Goal: Information Seeking & Learning: Find specific fact

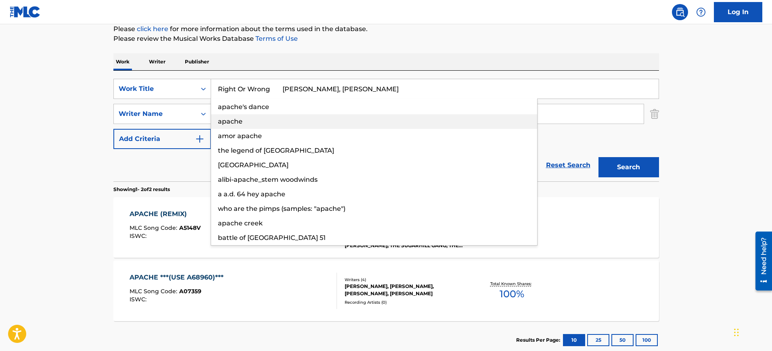
click at [249, 118] on div "apache" at bounding box center [374, 121] width 326 height 15
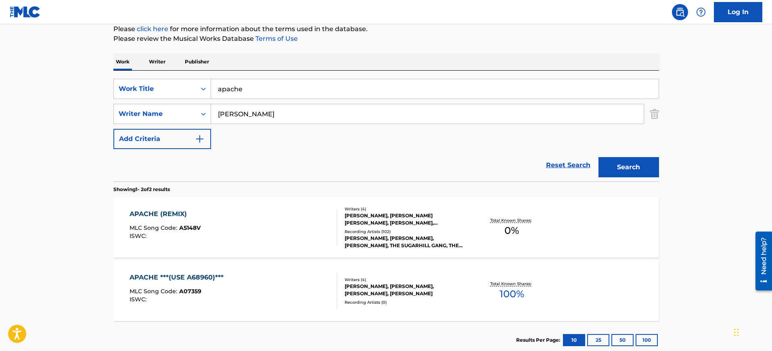
click at [244, 95] on input "apache" at bounding box center [434, 88] width 447 height 19
click at [248, 92] on input "apache" at bounding box center [434, 88] width 447 height 19
paste input "Right Or Wrong [PERSON_NAME], [PERSON_NAME]"
type input "Right Or Wrong [PERSON_NAME], [PERSON_NAME]"
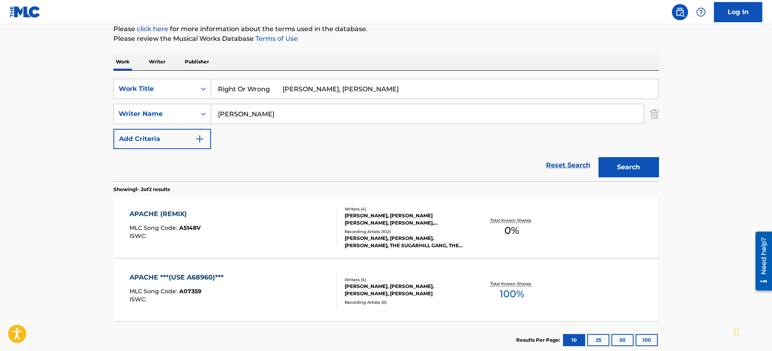
click at [251, 115] on input "[PERSON_NAME]" at bounding box center [427, 113] width 432 height 19
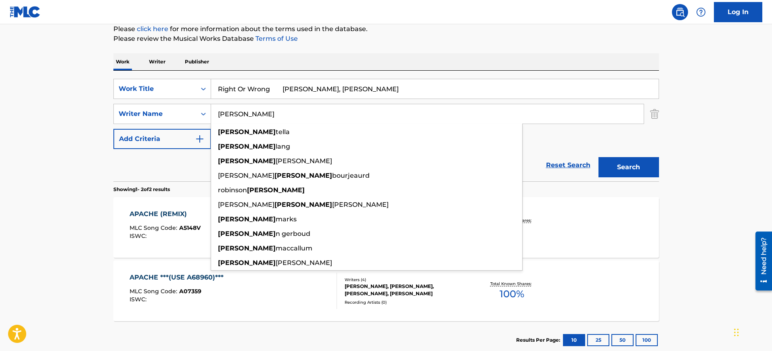
click at [251, 115] on input "[PERSON_NAME]" at bounding box center [427, 113] width 432 height 19
paste input "Right Or Wrong [PERSON_NAME], [PERSON_NAME]"
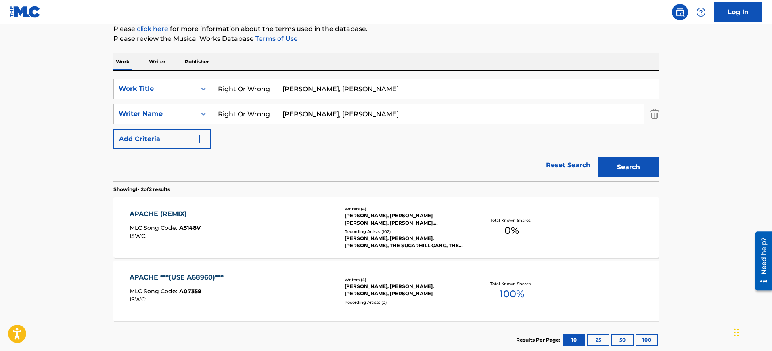
type input "Right Or Wrong [PERSON_NAME], [PERSON_NAME]"
drag, startPoint x: 274, startPoint y: 90, endPoint x: 438, endPoint y: 84, distance: 164.3
click at [438, 84] on input "Right Or Wrong [PERSON_NAME], [PERSON_NAME]" at bounding box center [434, 88] width 447 height 19
type input "Right Or Wrong"
click at [376, 51] on div "The MLC Public Work Search The accuracy and completeness of The MLC's data is d…" at bounding box center [386, 151] width 565 height 415
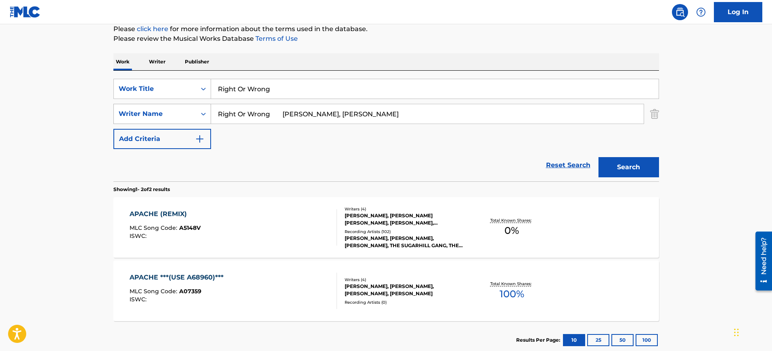
drag, startPoint x: 313, startPoint y: 115, endPoint x: 207, endPoint y: 116, distance: 106.5
click at [207, 116] on div "SearchWithCriteriab741dfc3-f185-4d6e-88ca-64b4eca83785 Writer Name Right Or Wro…" at bounding box center [385, 114] width 545 height 20
type input "[PERSON_NAME]"
click at [598, 157] on button "Search" at bounding box center [628, 167] width 61 height 20
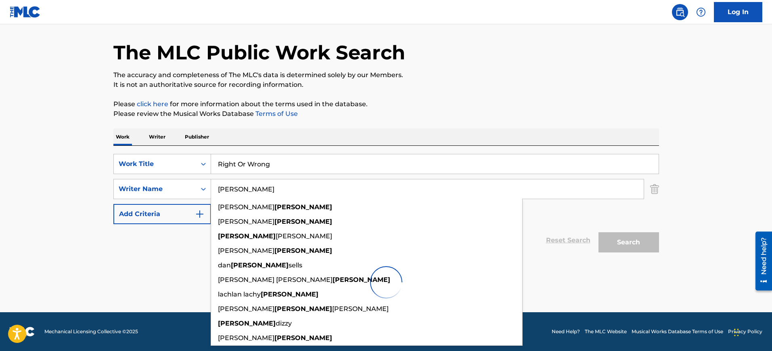
click at [488, 73] on p "The accuracy and completeness of The MLC's data is determined solely by our Mem…" at bounding box center [385, 75] width 545 height 10
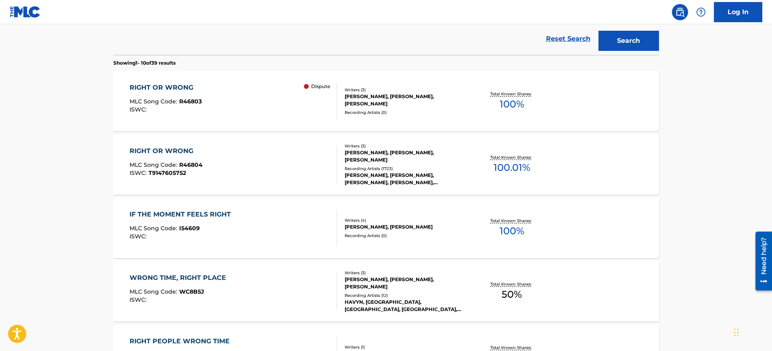
scroll to position [228, 0]
click at [218, 155] on div "RIGHT OR WRONG MLC Song Code : R46804 ISWC : T9147605752" at bounding box center [232, 164] width 207 height 36
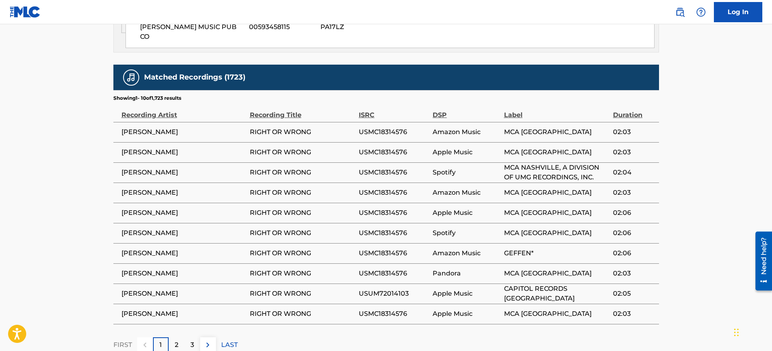
scroll to position [656, 0]
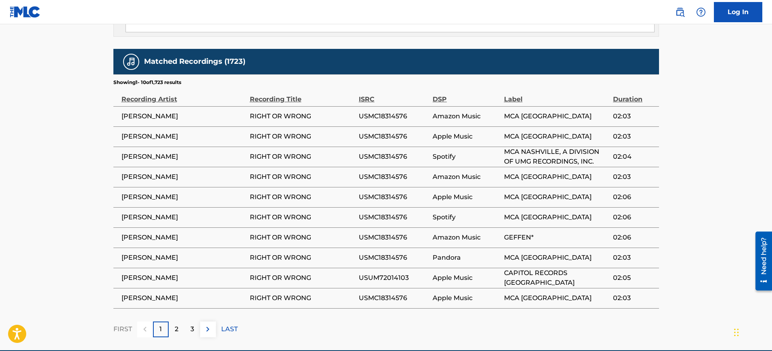
click at [175, 330] on p "2" at bounding box center [177, 329] width 4 height 10
